Goal: Browse casually

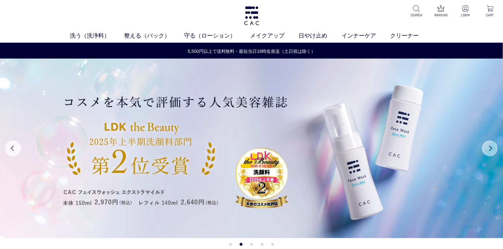
click at [493, 149] on button "Next" at bounding box center [490, 149] width 16 height 16
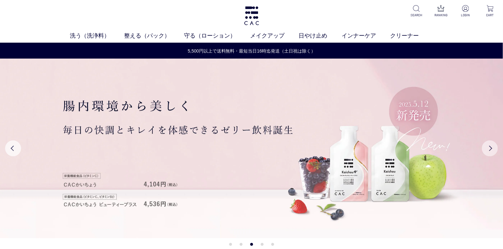
click at [493, 149] on button "Next" at bounding box center [490, 149] width 16 height 16
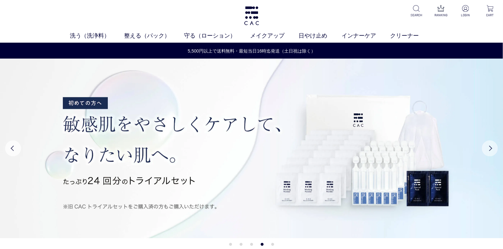
click at [493, 149] on button "Next" at bounding box center [490, 149] width 16 height 16
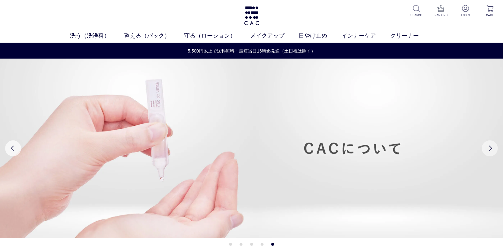
click at [493, 149] on button "Next" at bounding box center [490, 149] width 16 height 16
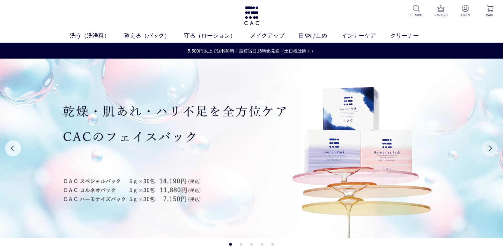
click at [493, 149] on button "Next" at bounding box center [490, 149] width 16 height 16
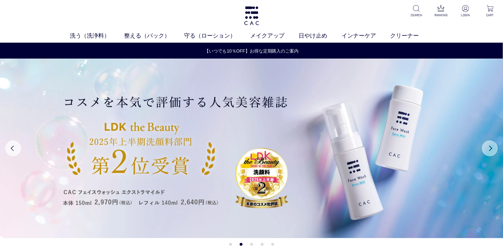
click at [493, 149] on button "Next" at bounding box center [490, 149] width 16 height 16
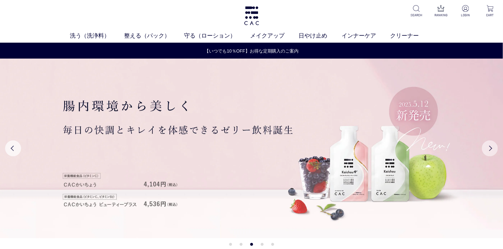
click at [493, 149] on button "Next" at bounding box center [490, 149] width 16 height 16
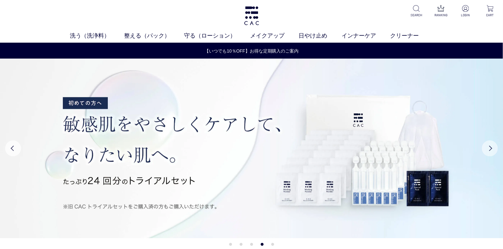
click at [493, 149] on button "Next" at bounding box center [490, 149] width 16 height 16
